Goal: Obtain resource: Obtain resource

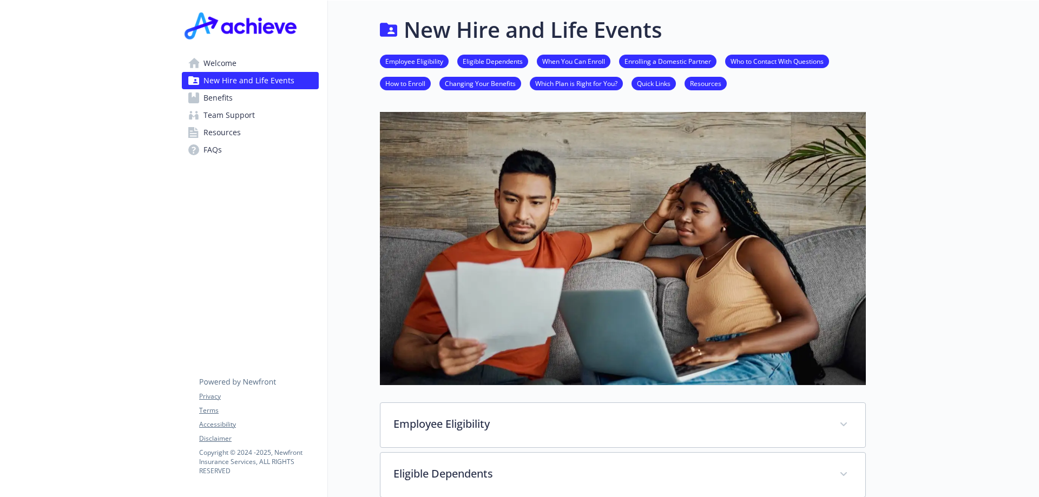
click at [220, 60] on span "Welcome" at bounding box center [219, 63] width 33 height 17
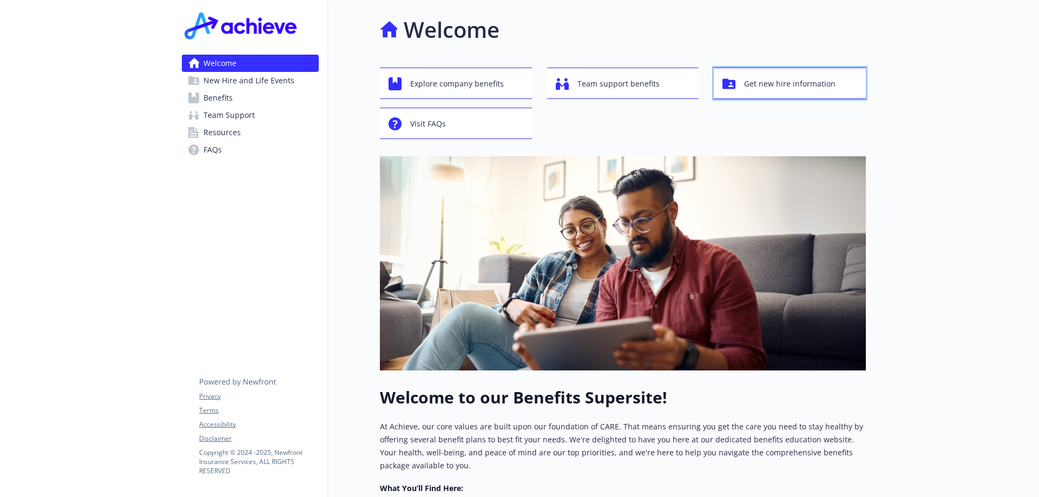
click at [791, 85] on span "Get new hire information" at bounding box center [789, 84] width 91 height 21
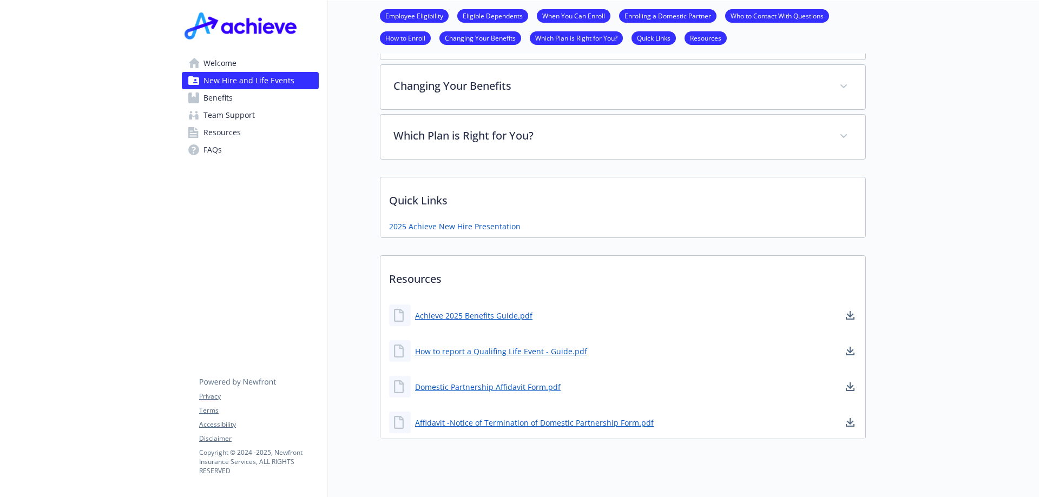
scroll to position [649, 0]
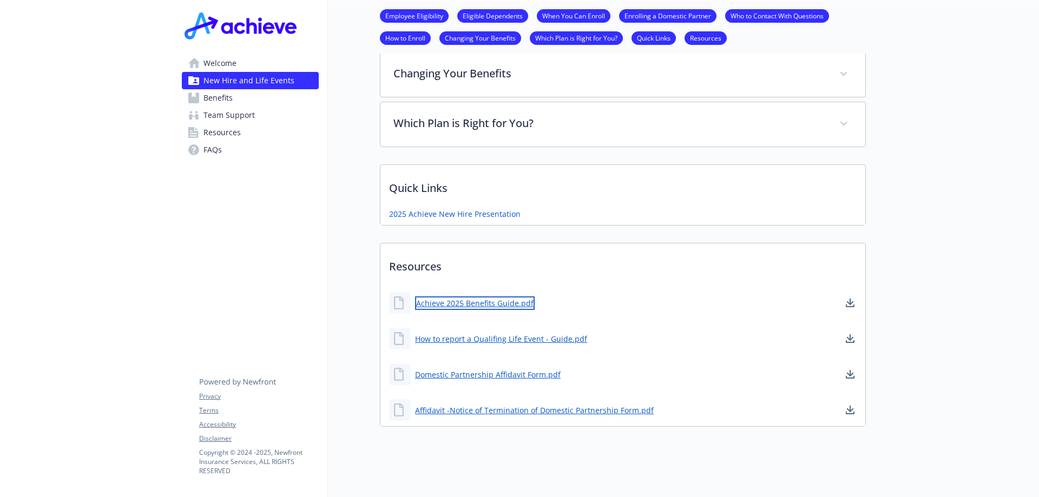
click at [464, 301] on link "Achieve 2025 Benefits Guide.pdf" at bounding box center [475, 303] width 120 height 14
